Goal: Use online tool/utility: Utilize a website feature to perform a specific function

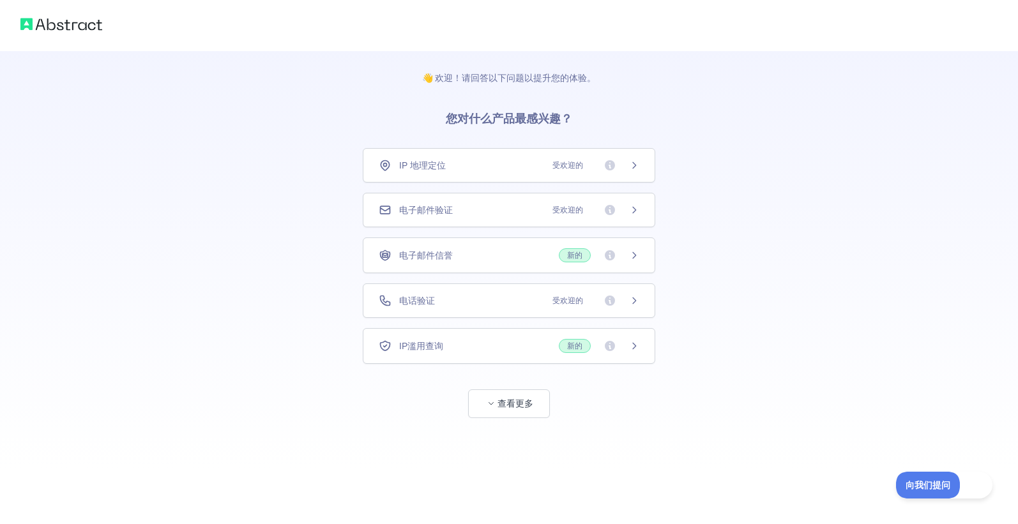
click at [561, 167] on font "受欢迎的" at bounding box center [567, 165] width 31 height 9
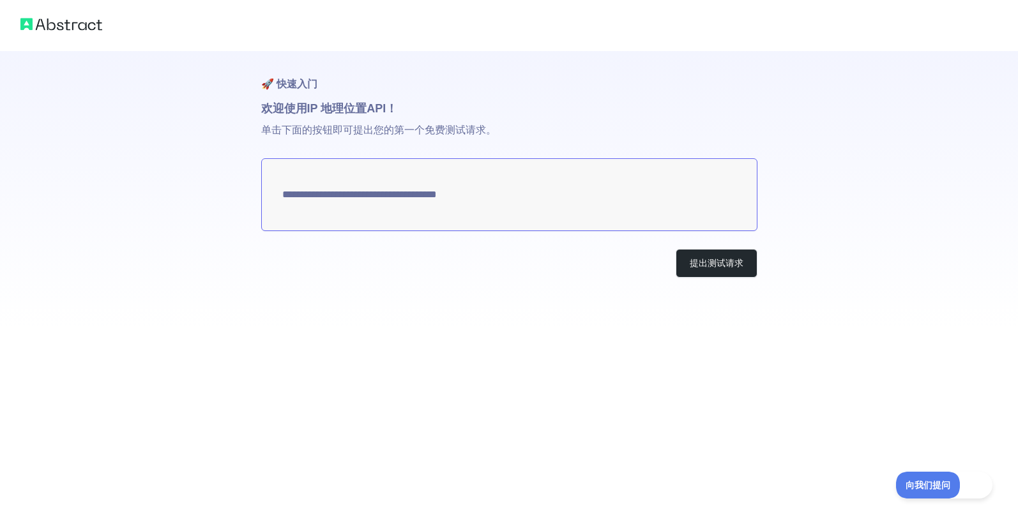
type textarea "**********"
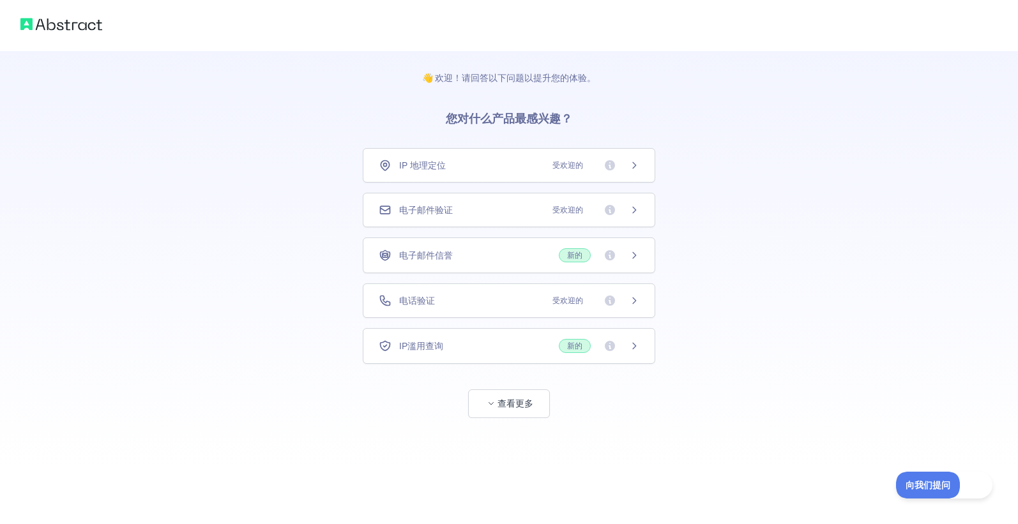
click at [535, 218] on div "电子邮件验证 受欢迎的" at bounding box center [509, 210] width 292 height 34
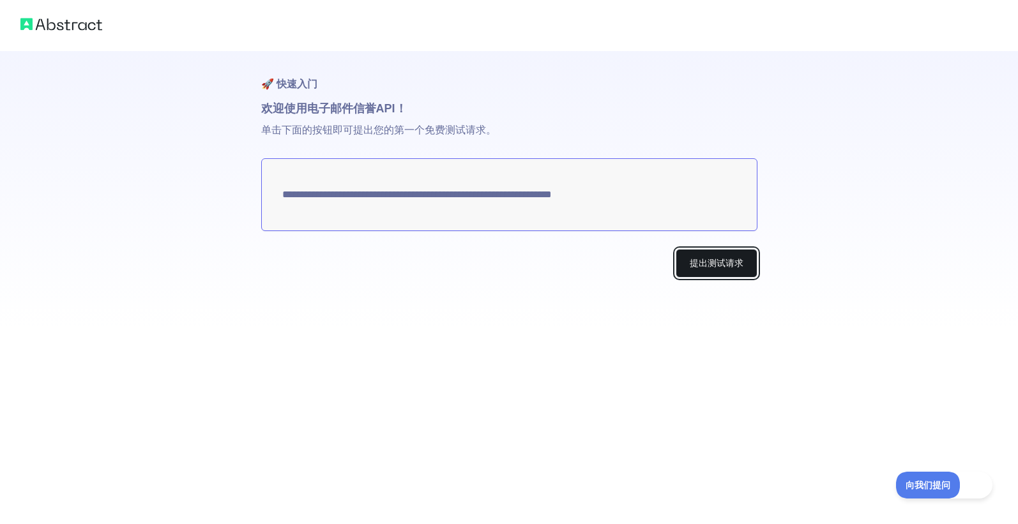
click at [730, 264] on font "提出测试请求" at bounding box center [717, 263] width 54 height 10
click at [725, 262] on font "提出测试请求" at bounding box center [717, 263] width 54 height 10
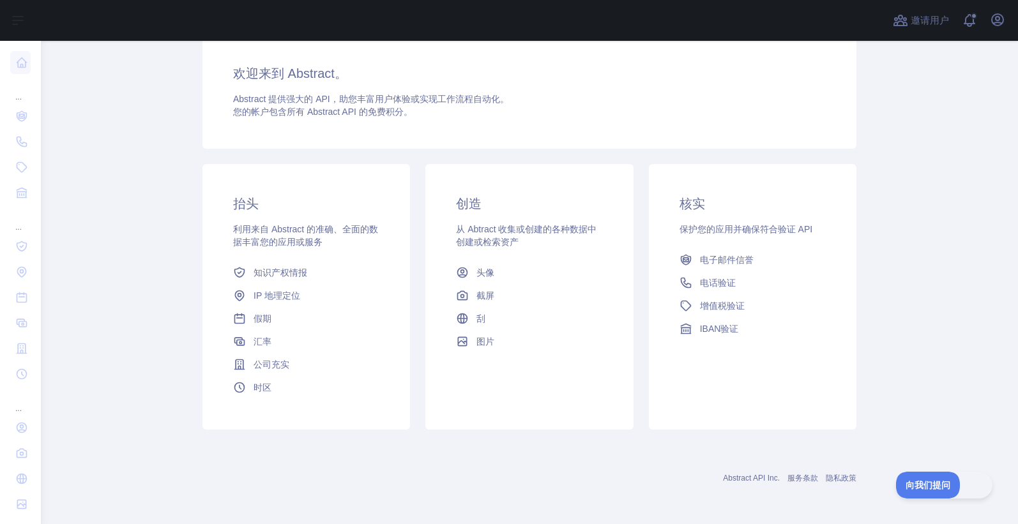
click at [552, 388] on div "创造 从 Abtract 收集或创建的各种数据中创建或检索资产 头像 截屏 刮 图片" at bounding box center [529, 297] width 208 height 266
click at [533, 198] on h3 "创造" at bounding box center [529, 204] width 146 height 18
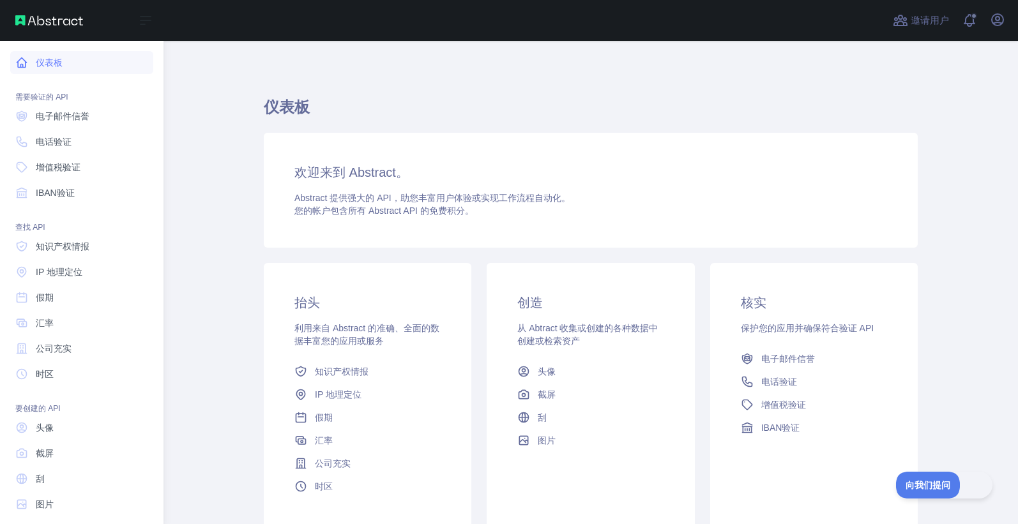
click at [27, 65] on icon at bounding box center [21, 62] width 13 height 13
click at [66, 65] on link "仪表板" at bounding box center [81, 62] width 143 height 23
click at [68, 62] on link "仪表板" at bounding box center [81, 62] width 143 height 23
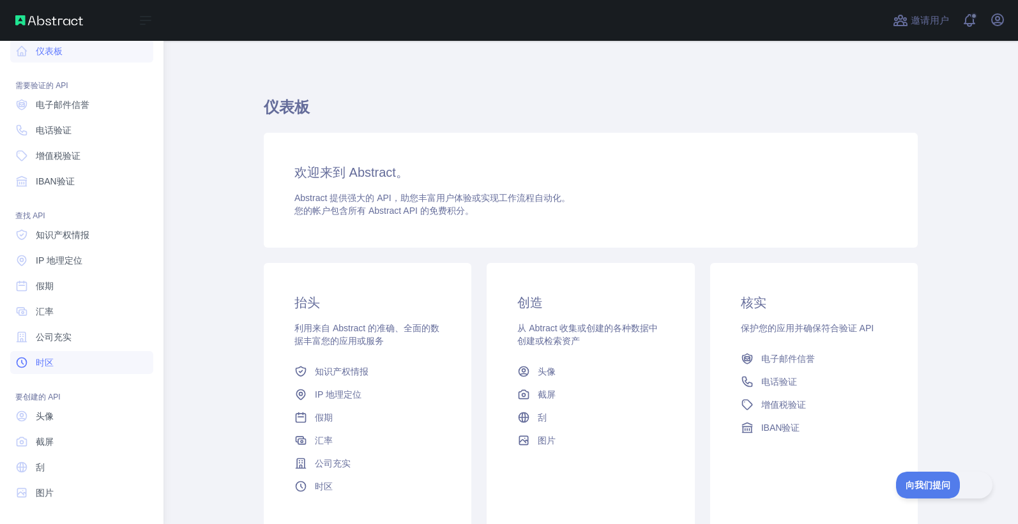
scroll to position [12, 0]
click at [84, 422] on link "头像" at bounding box center [81, 415] width 143 height 23
